Goal: Browse casually: Explore the website without a specific task or goal

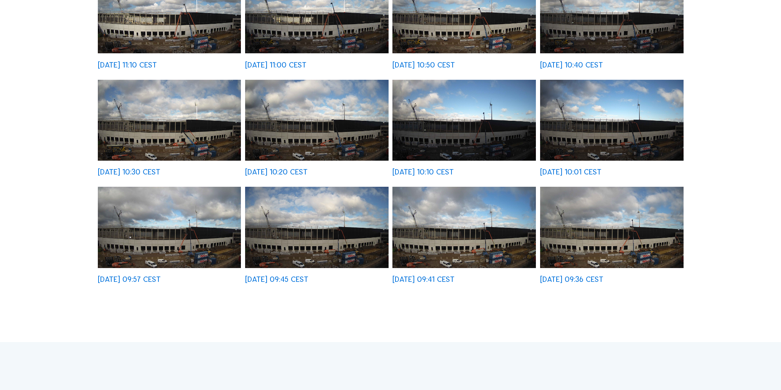
scroll to position [276, 0]
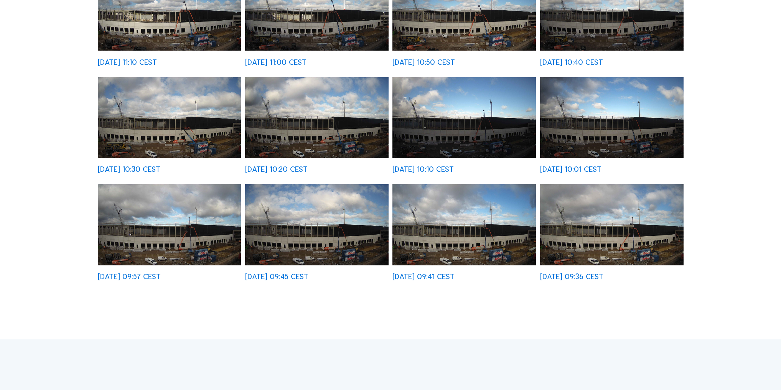
click at [630, 232] on img at bounding box center [612, 224] width 144 height 81
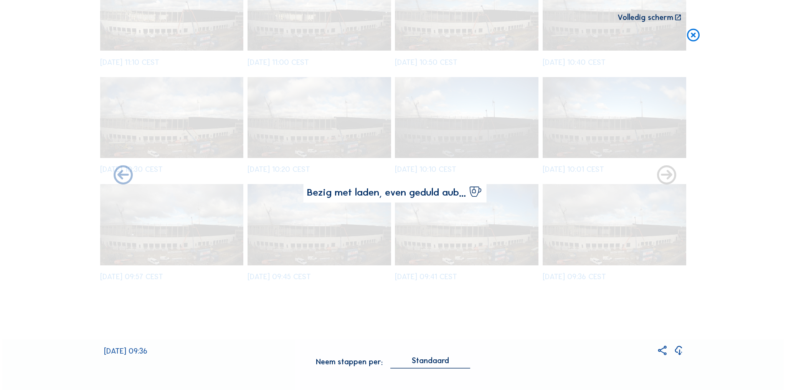
scroll to position [277, 0]
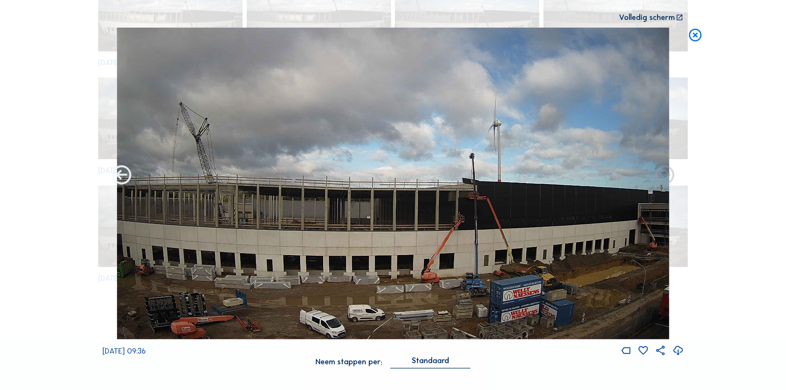
click at [125, 177] on icon at bounding box center [121, 175] width 23 height 23
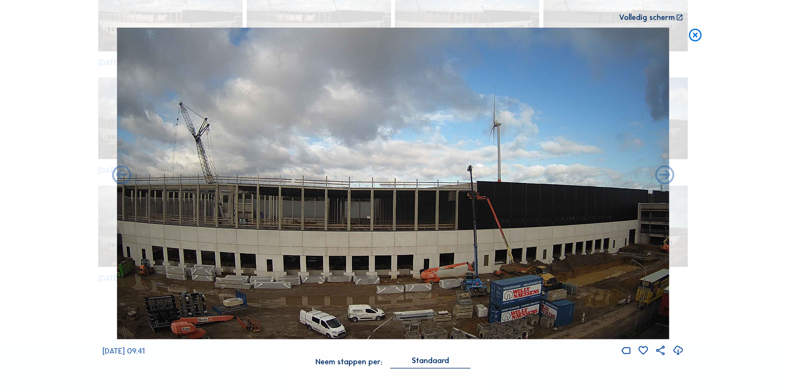
click at [125, 177] on icon at bounding box center [121, 175] width 23 height 23
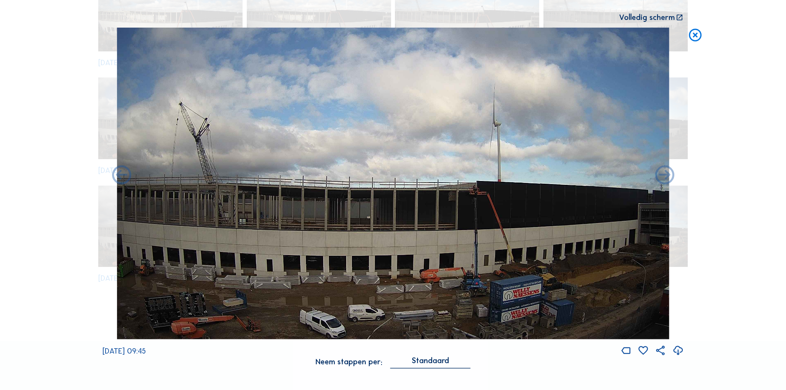
click at [125, 177] on icon at bounding box center [121, 175] width 23 height 23
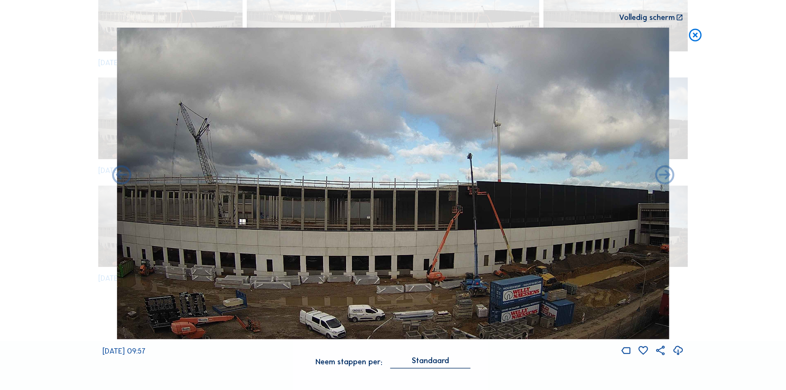
click at [125, 177] on icon at bounding box center [121, 175] width 23 height 23
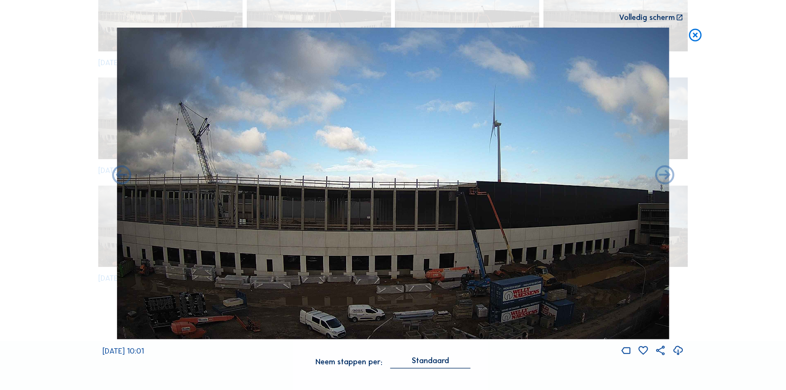
click at [125, 177] on icon at bounding box center [121, 175] width 23 height 23
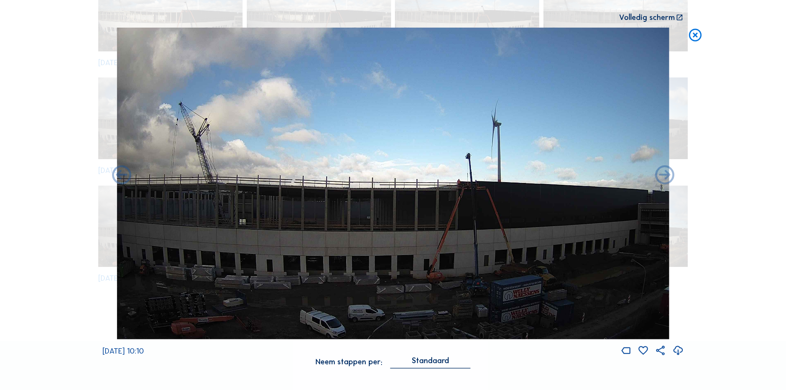
click at [125, 177] on icon at bounding box center [121, 175] width 23 height 23
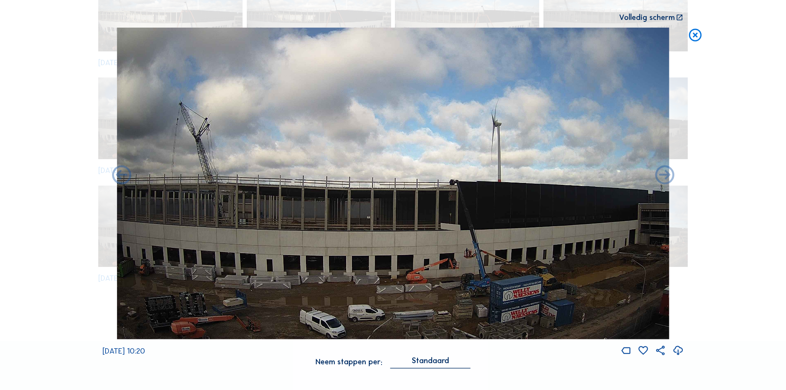
click at [125, 177] on icon at bounding box center [121, 175] width 23 height 23
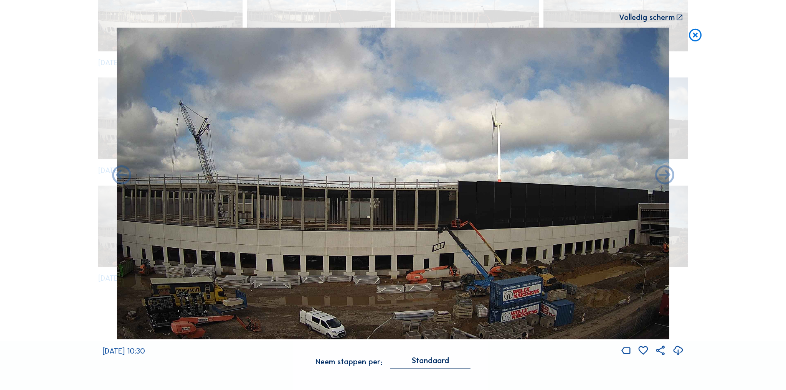
click at [125, 177] on icon at bounding box center [121, 175] width 23 height 23
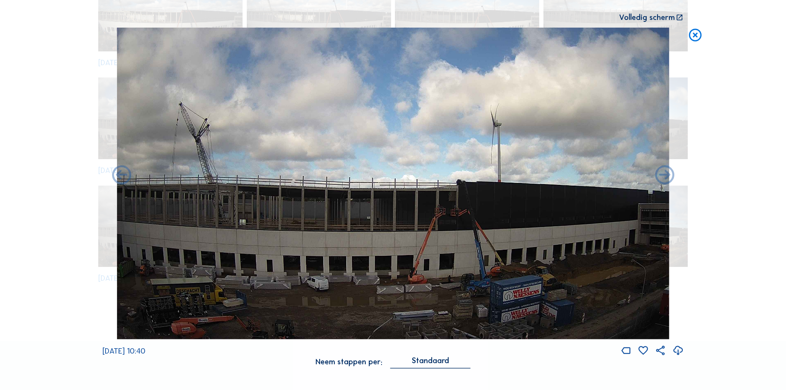
click at [125, 177] on icon at bounding box center [121, 175] width 23 height 23
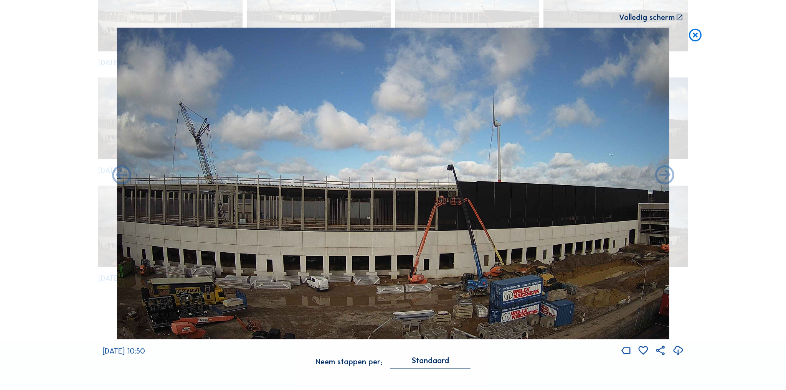
click at [125, 177] on icon at bounding box center [121, 175] width 23 height 23
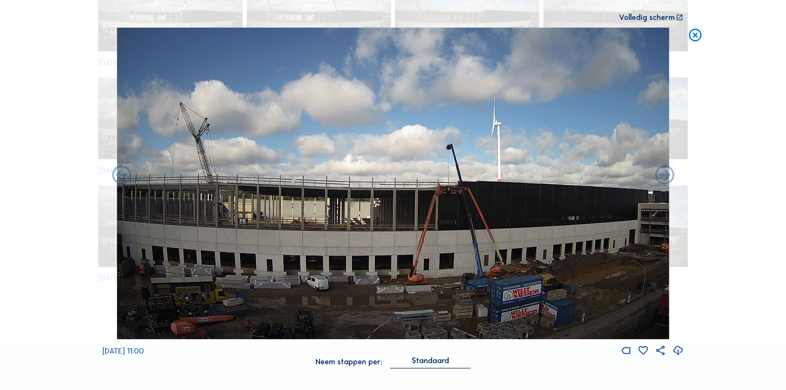
click at [125, 177] on icon at bounding box center [121, 175] width 23 height 23
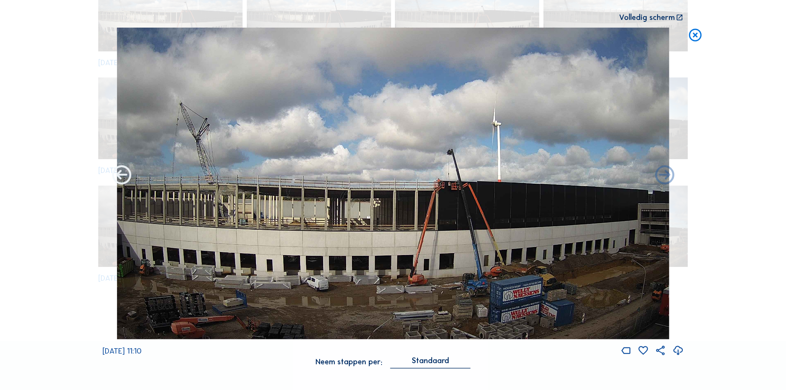
click at [125, 176] on icon at bounding box center [121, 175] width 23 height 23
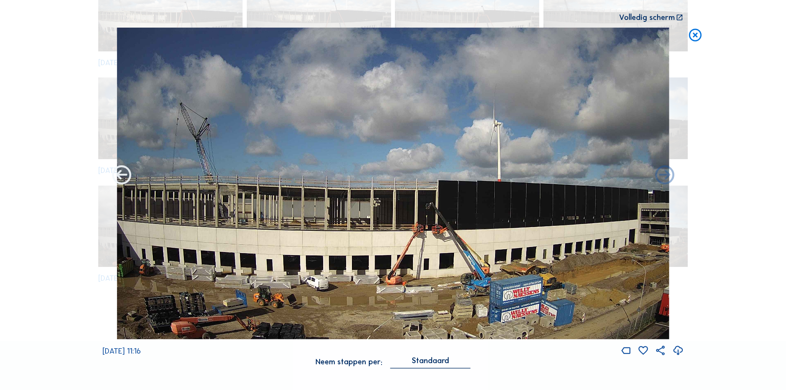
click at [122, 175] on icon at bounding box center [121, 175] width 23 height 23
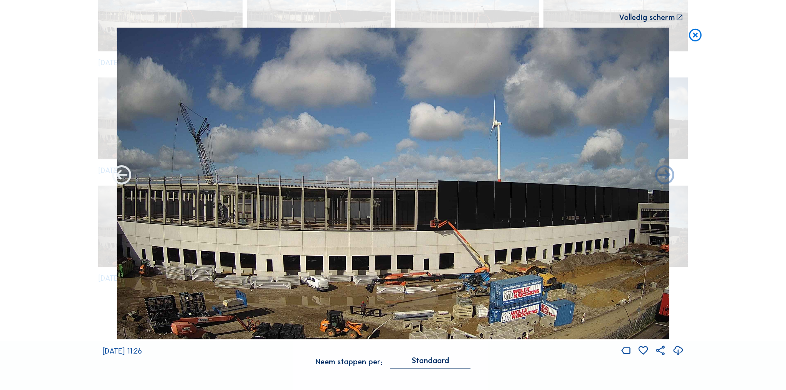
click at [122, 175] on icon at bounding box center [121, 175] width 23 height 23
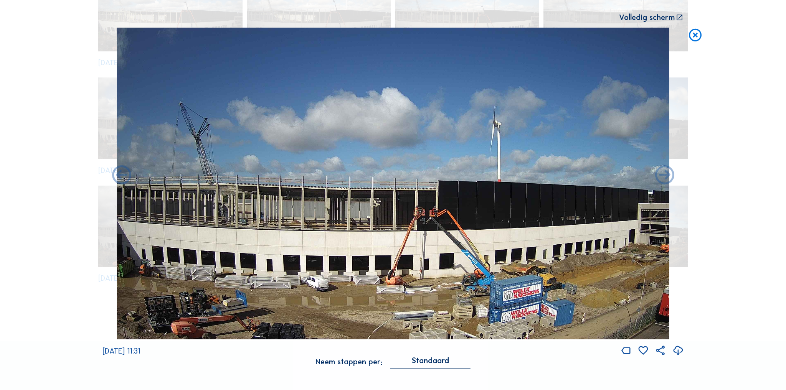
click at [122, 175] on icon at bounding box center [121, 175] width 23 height 23
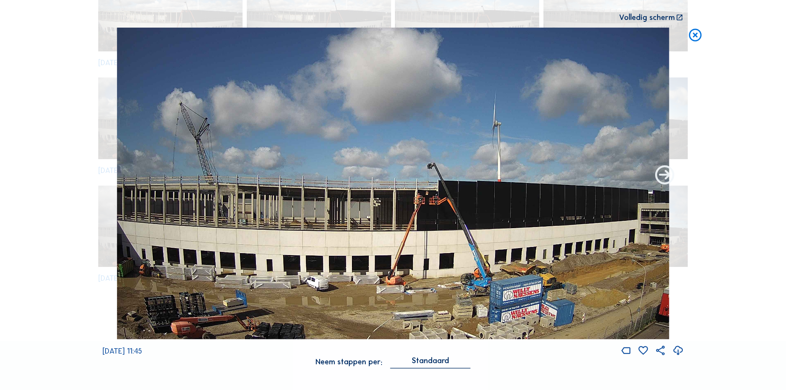
click at [666, 176] on icon at bounding box center [664, 175] width 23 height 23
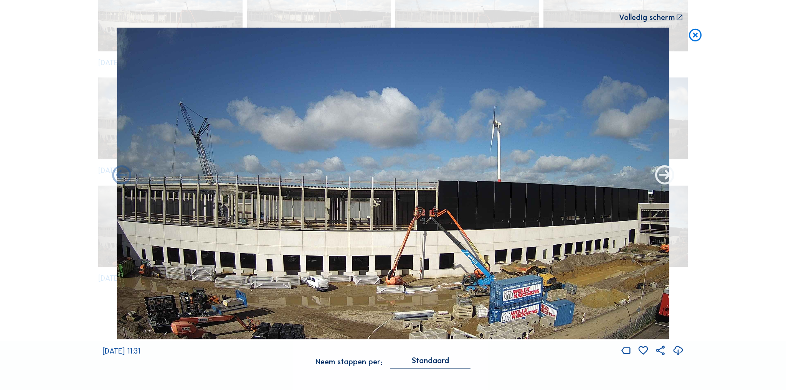
click at [665, 176] on icon at bounding box center [664, 175] width 23 height 23
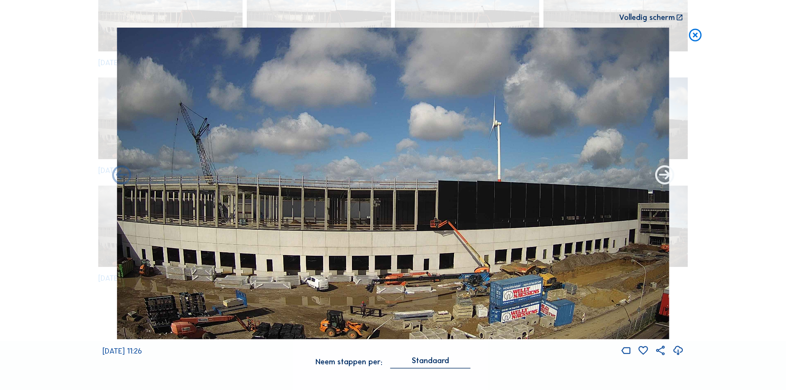
click at [665, 176] on icon at bounding box center [664, 175] width 23 height 23
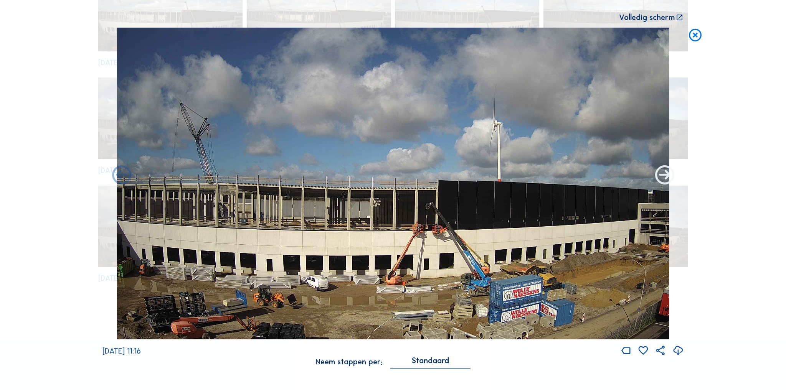
click at [664, 176] on icon at bounding box center [664, 175] width 23 height 23
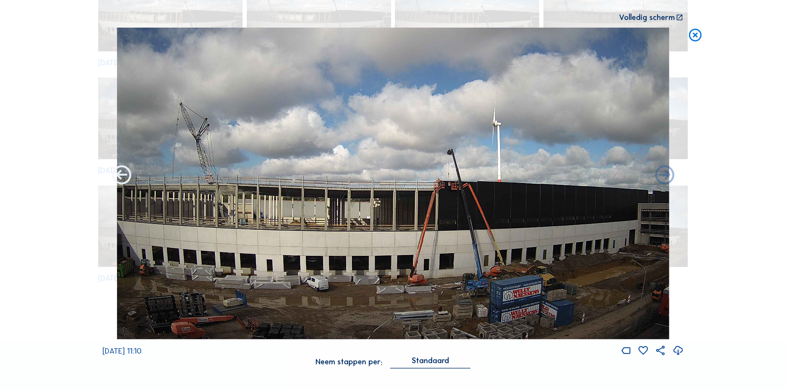
click at [121, 176] on icon at bounding box center [121, 175] width 23 height 23
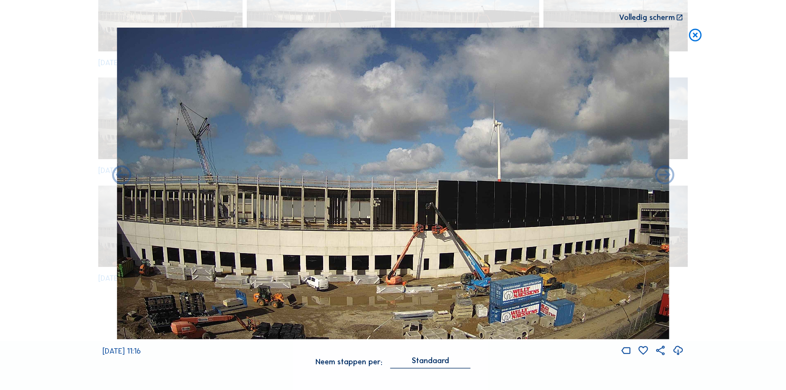
click at [121, 176] on icon at bounding box center [121, 175] width 23 height 23
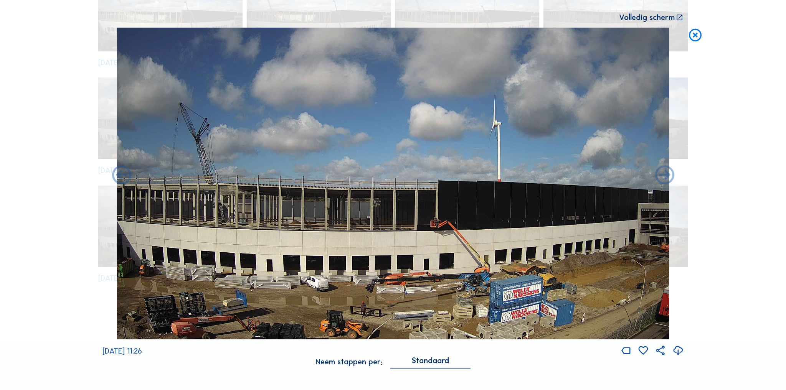
click at [121, 176] on icon at bounding box center [121, 175] width 23 height 23
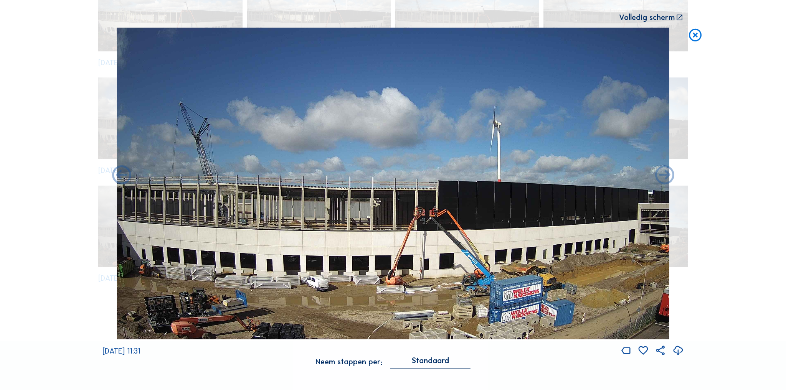
click at [121, 176] on icon at bounding box center [121, 175] width 23 height 23
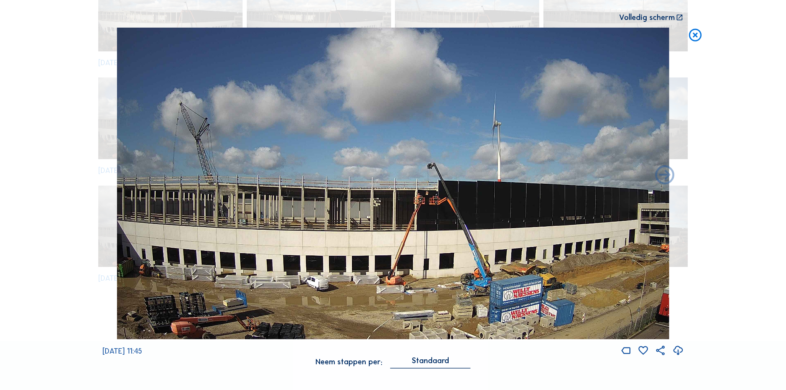
click at [121, 176] on img at bounding box center [393, 183] width 552 height 312
click at [697, 32] on icon at bounding box center [695, 35] width 15 height 16
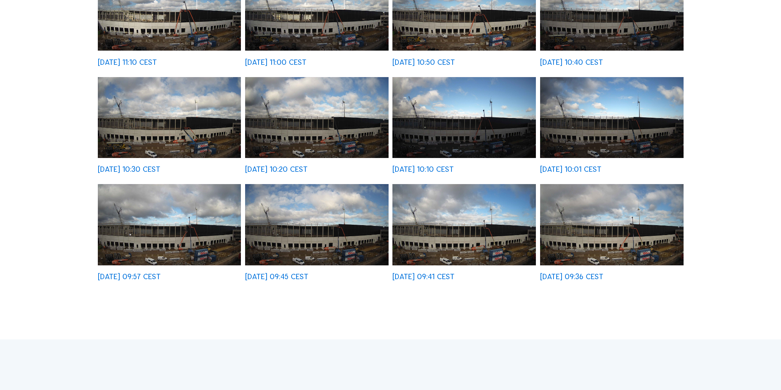
scroll to position [133, 0]
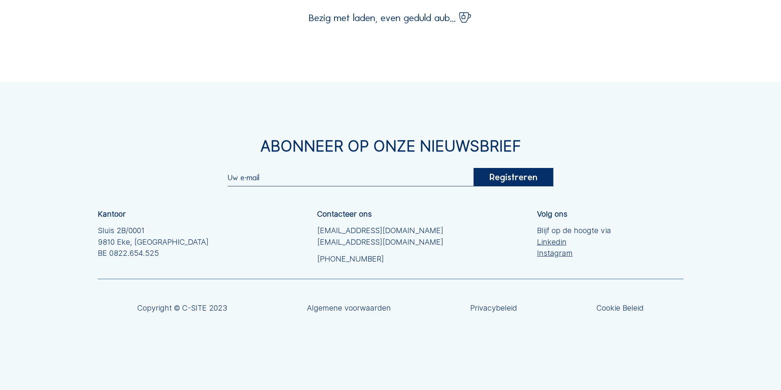
click at [718, 143] on div "Abonneer op onze nieuwsbrief Registreren Kantoor Sluis 2B/0001 [GEOGRAPHIC_DATA…" at bounding box center [390, 236] width 781 height 309
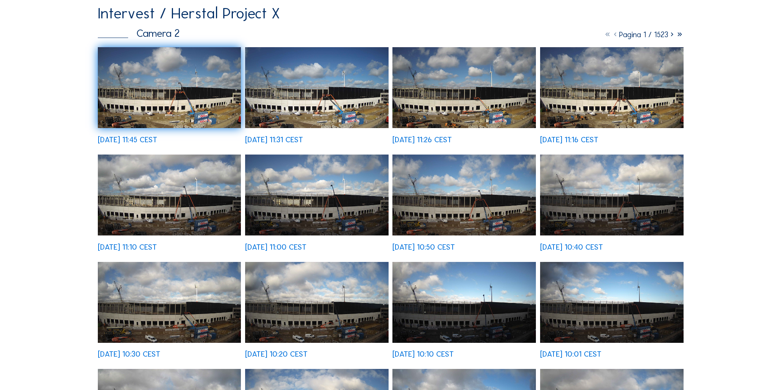
scroll to position [0, 0]
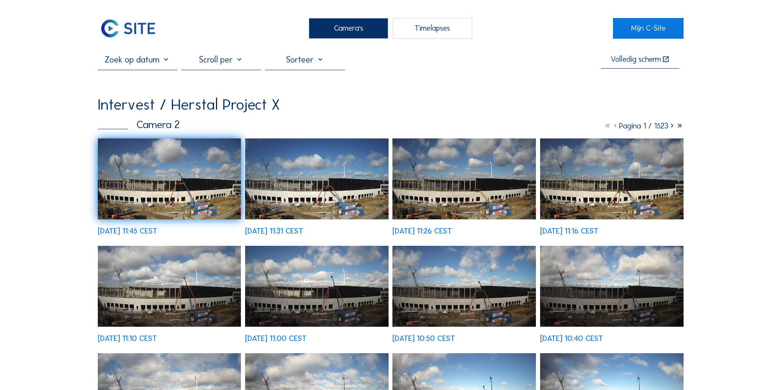
click at [210, 197] on img at bounding box center [170, 179] width 144 height 81
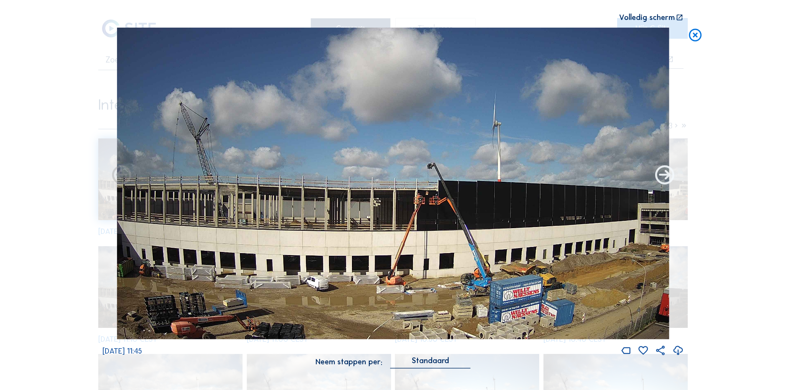
click at [663, 177] on icon at bounding box center [664, 175] width 23 height 23
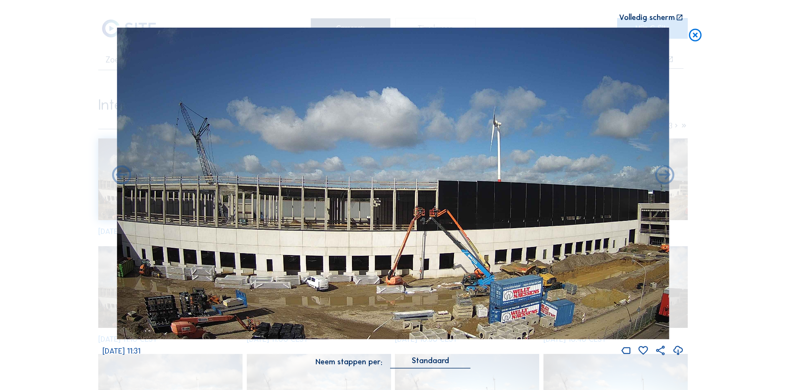
click at [696, 36] on icon at bounding box center [695, 35] width 15 height 16
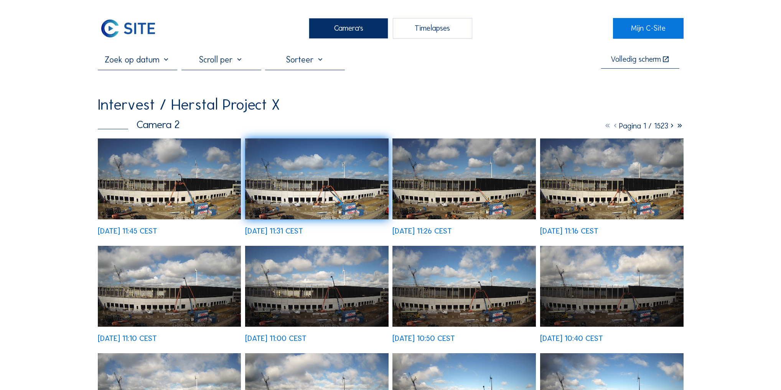
click at [327, 194] on img at bounding box center [317, 179] width 144 height 81
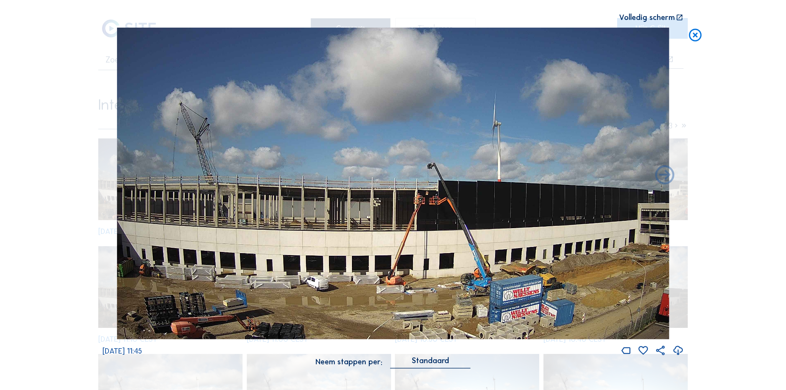
click at [694, 36] on icon at bounding box center [695, 35] width 15 height 16
